Goal: Task Accomplishment & Management: Manage account settings

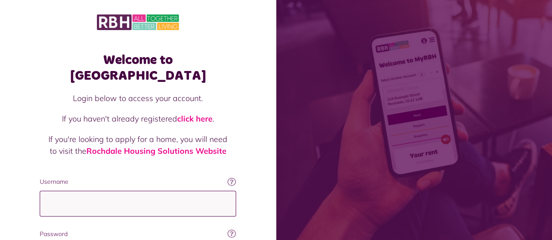
click at [65, 191] on input "Username" at bounding box center [138, 204] width 196 height 26
type input "**********"
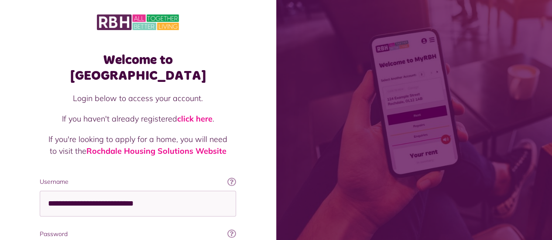
scroll to position [4, 0]
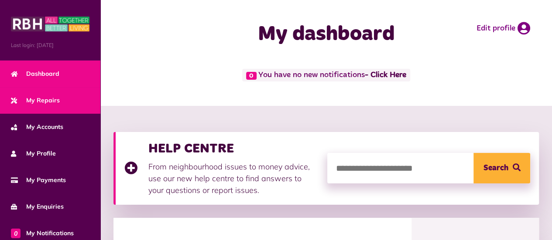
click at [58, 103] on span "My Repairs" at bounding box center [35, 100] width 49 height 9
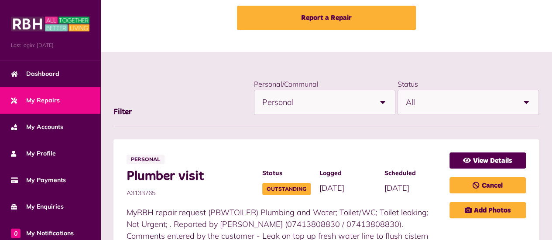
scroll to position [112, 0]
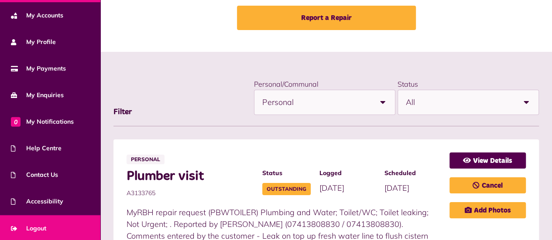
click at [41, 224] on span "Logout" at bounding box center [28, 228] width 35 height 9
